Goal: Task Accomplishment & Management: Use online tool/utility

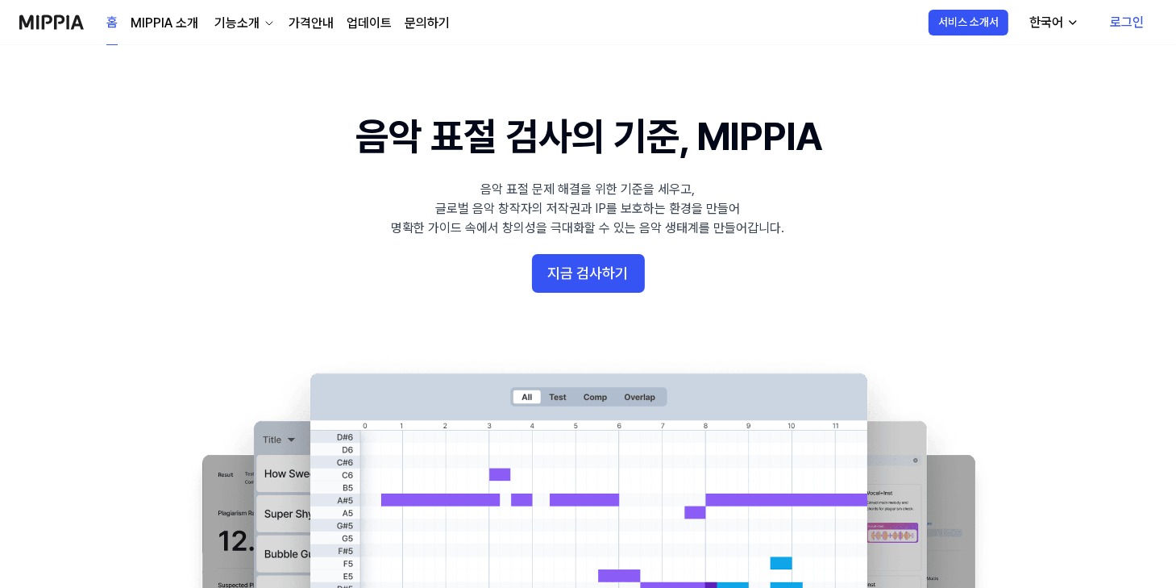
click at [1124, 25] on link "로그인" at bounding box center [1127, 22] width 60 height 45
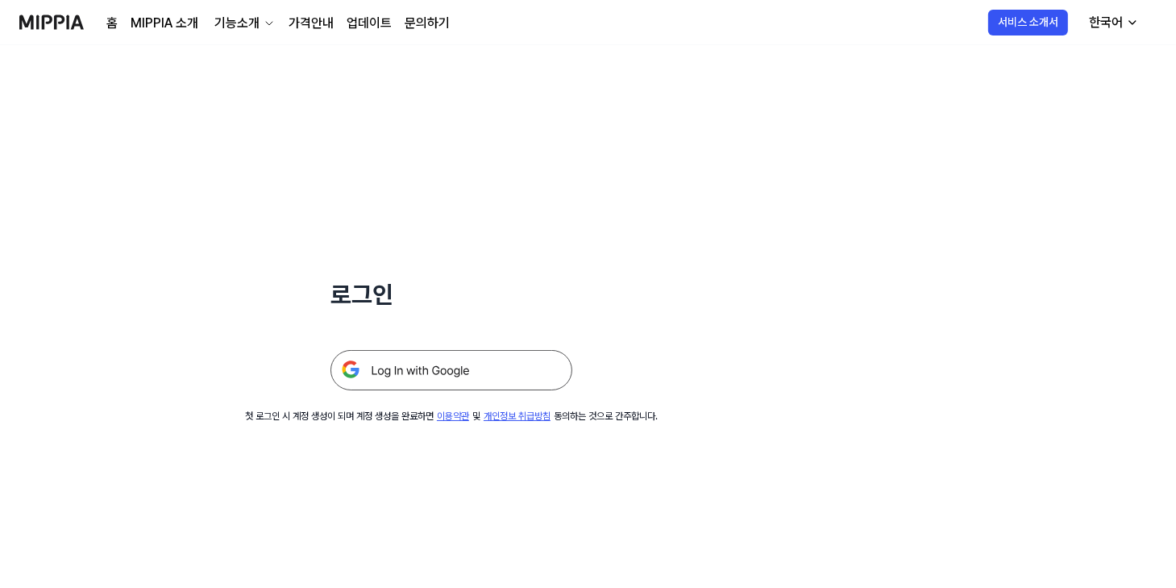
click at [386, 370] on img at bounding box center [451, 370] width 242 height 40
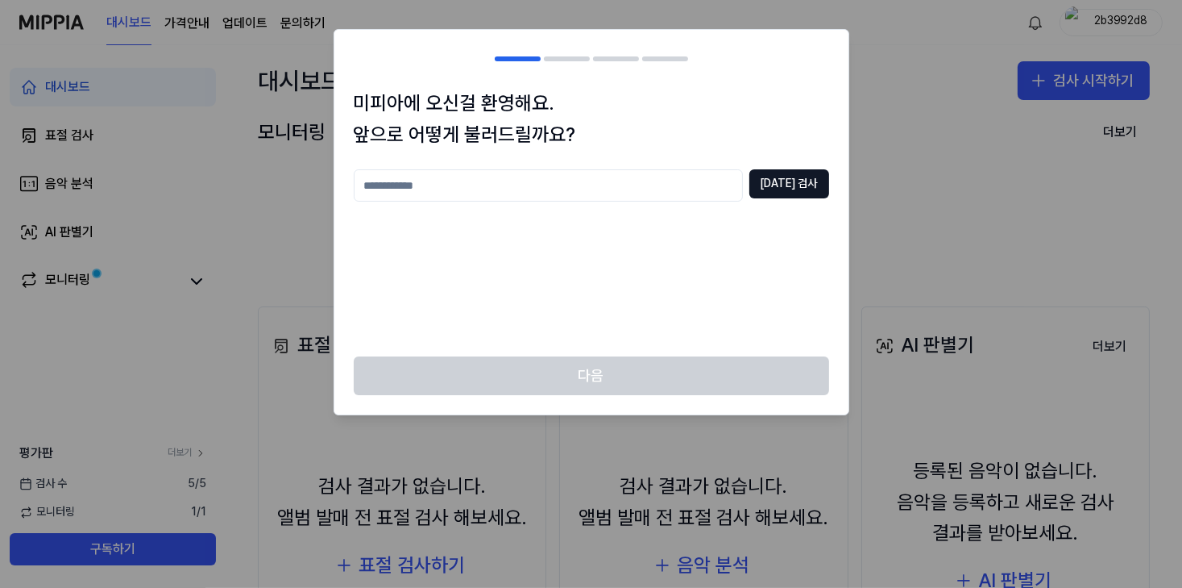
click at [492, 188] on input "text" at bounding box center [548, 185] width 389 height 32
type input "*"
type input "******"
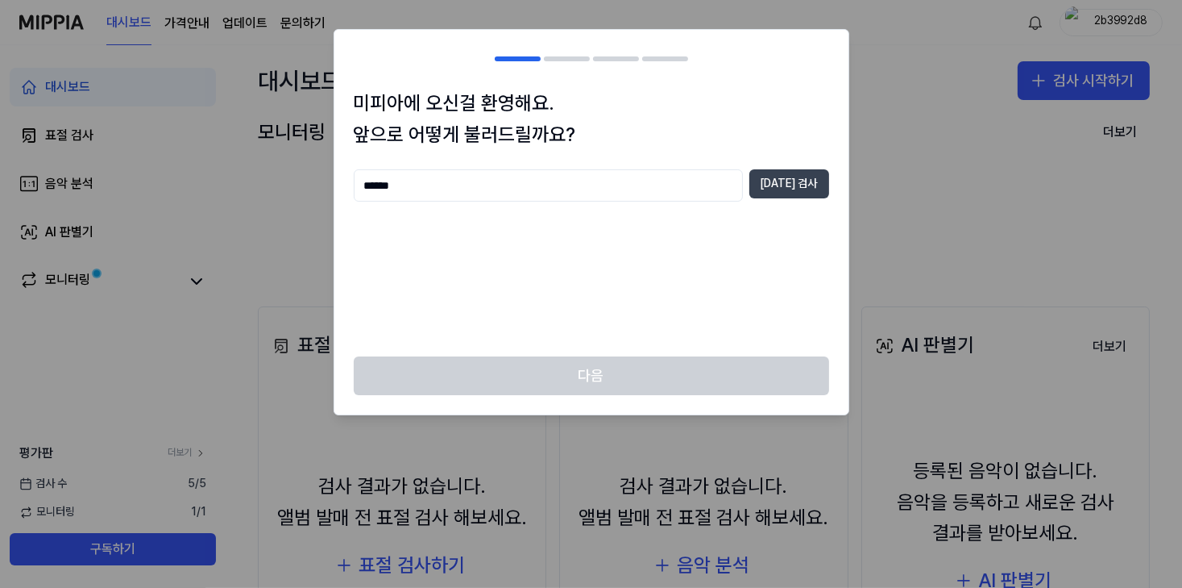
click at [819, 194] on button "[DATE] 검사" at bounding box center [790, 183] width 80 height 29
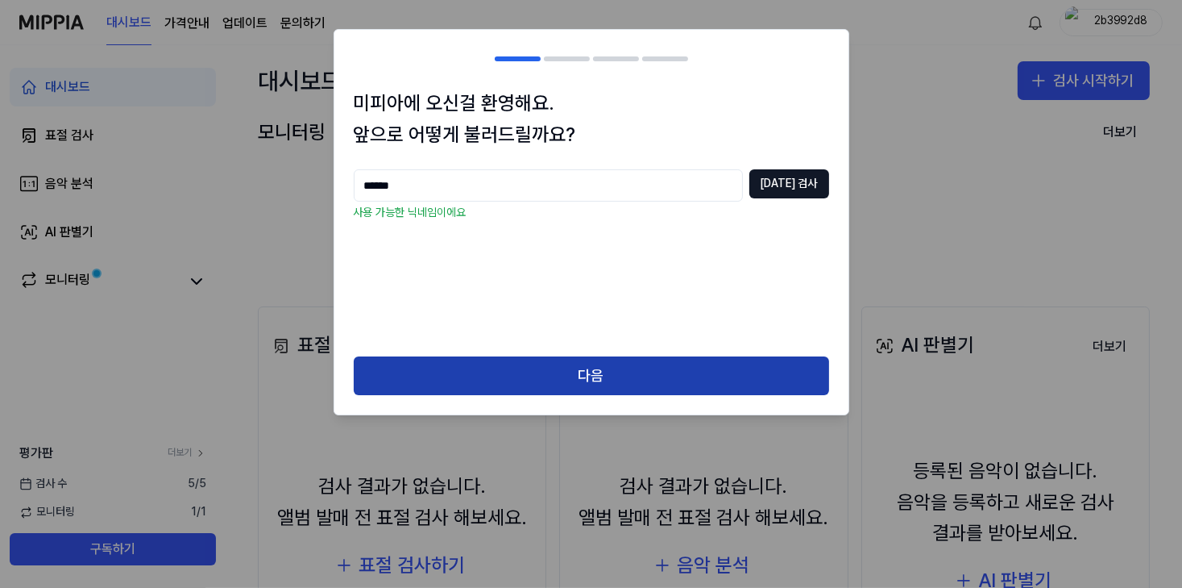
click at [580, 368] on button "다음" at bounding box center [592, 375] width 476 height 39
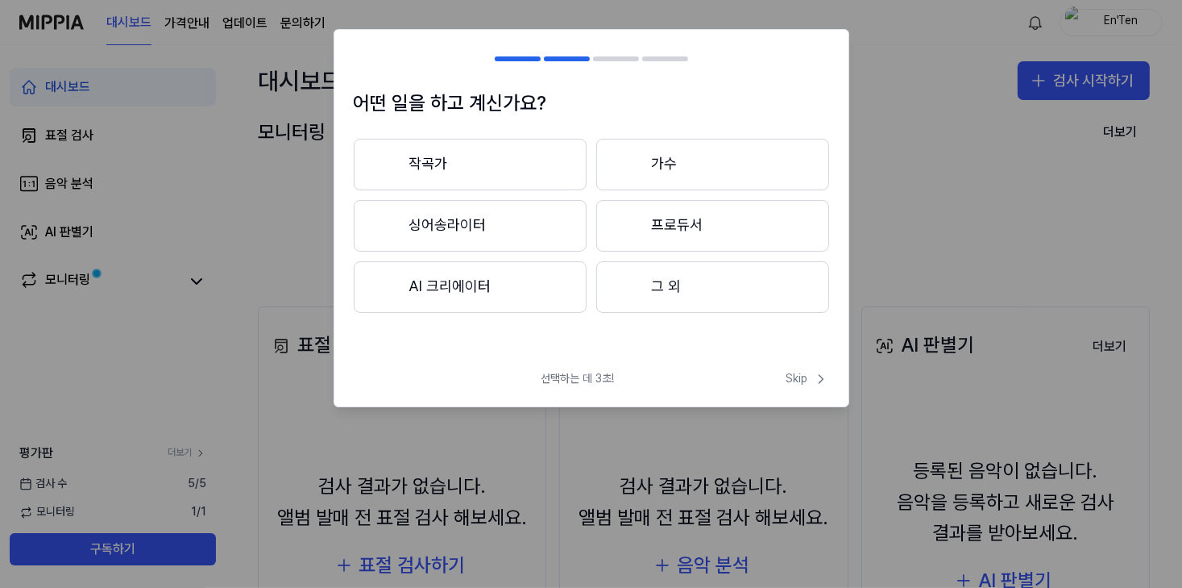
click at [453, 159] on button "작곡가" at bounding box center [470, 165] width 233 height 52
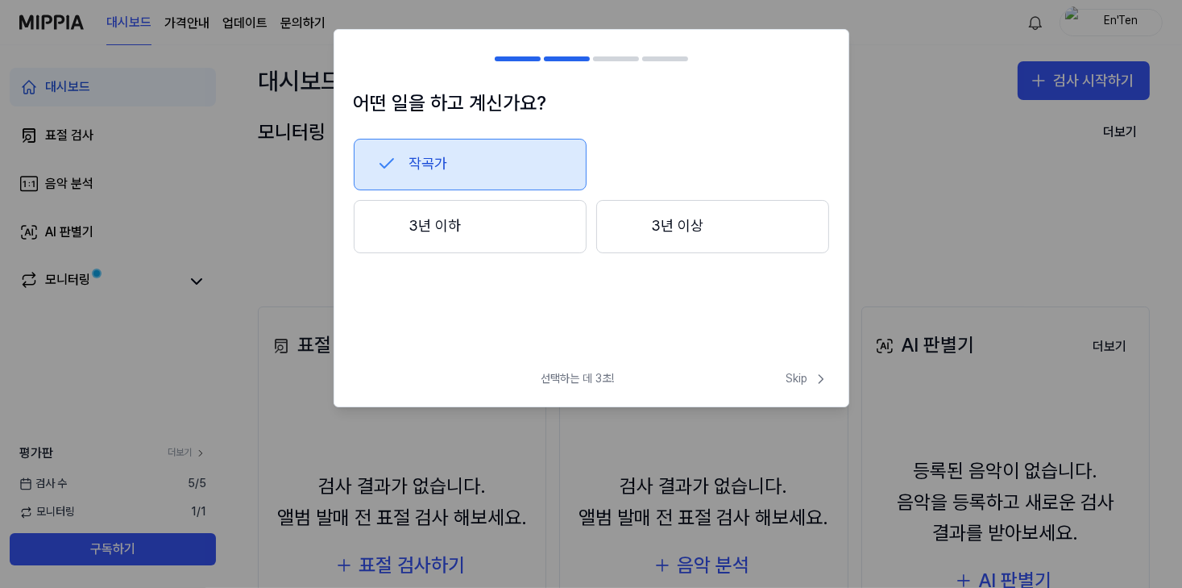
click at [655, 228] on button "3년 이상" at bounding box center [712, 226] width 233 height 53
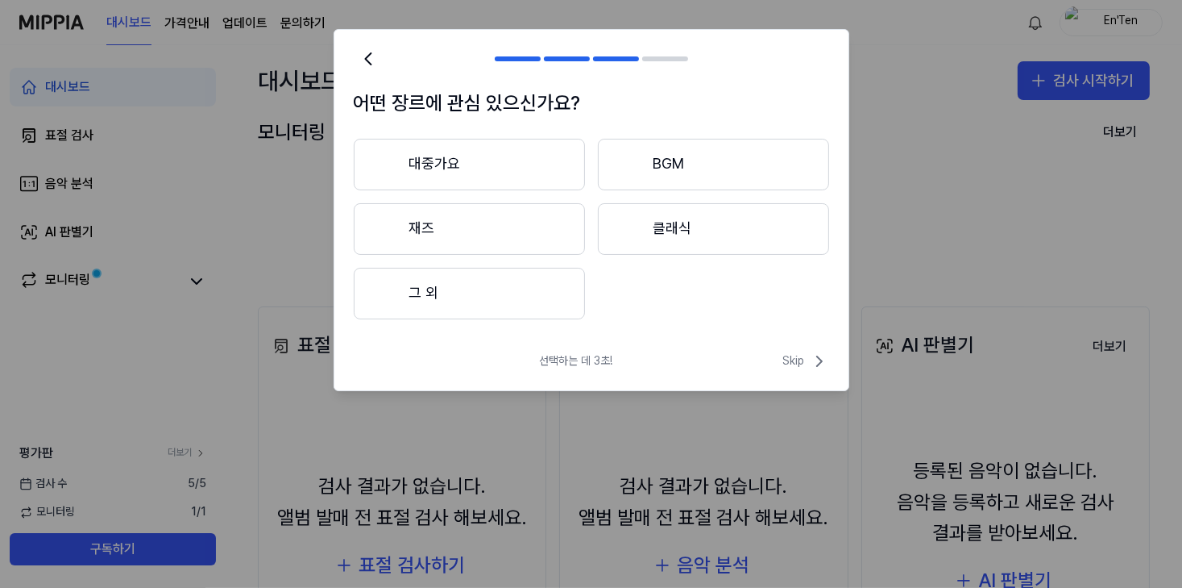
click at [474, 165] on button "대중가요" at bounding box center [469, 165] width 231 height 52
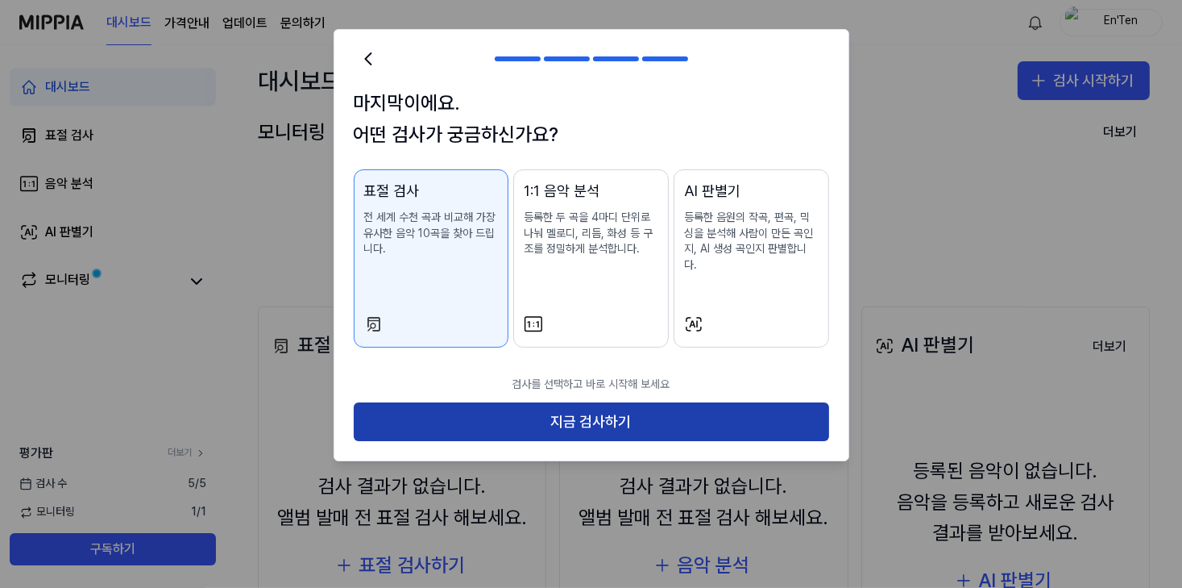
click at [592, 413] on button "지금 검사하기" at bounding box center [592, 421] width 476 height 39
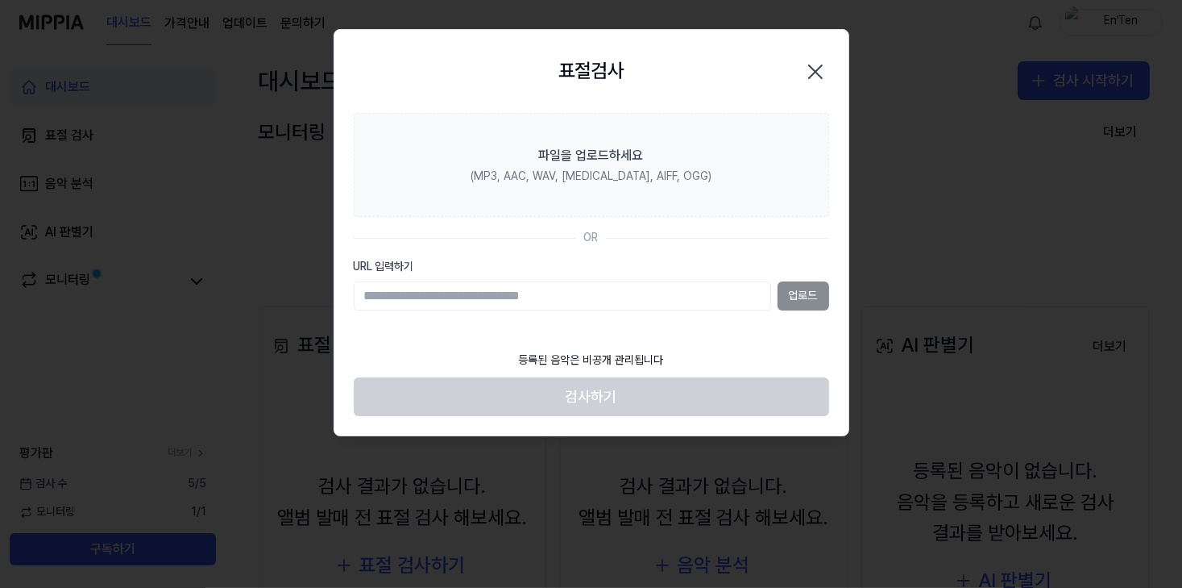
click at [816, 69] on icon "button" at bounding box center [816, 72] width 26 height 26
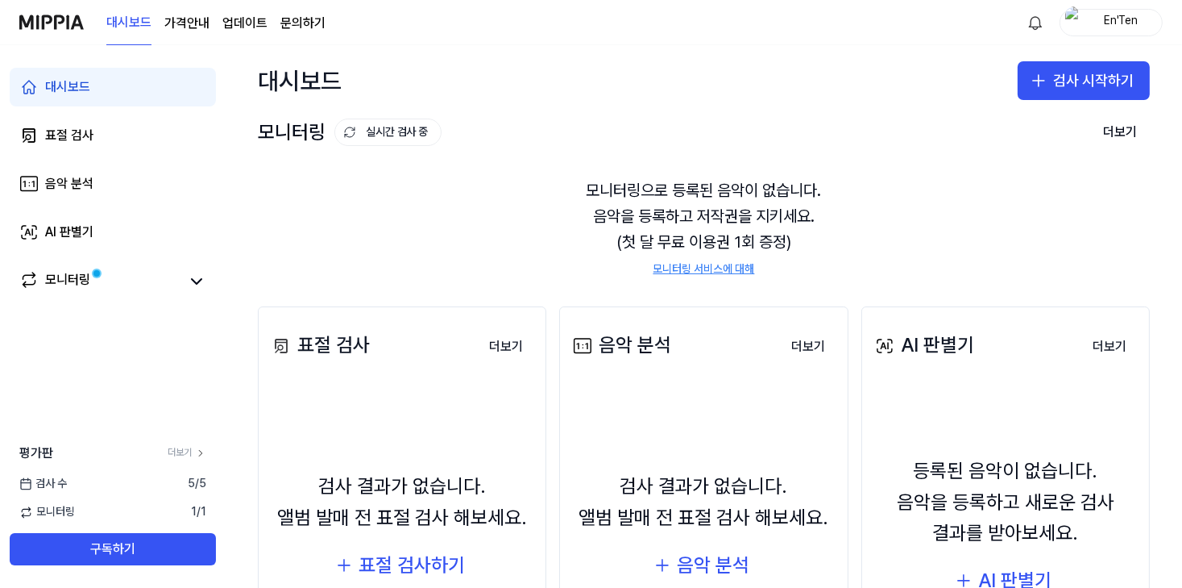
click at [1093, 23] on div "En'Ten" at bounding box center [1121, 22] width 63 height 18
